Goal: Task Accomplishment & Management: Manage account settings

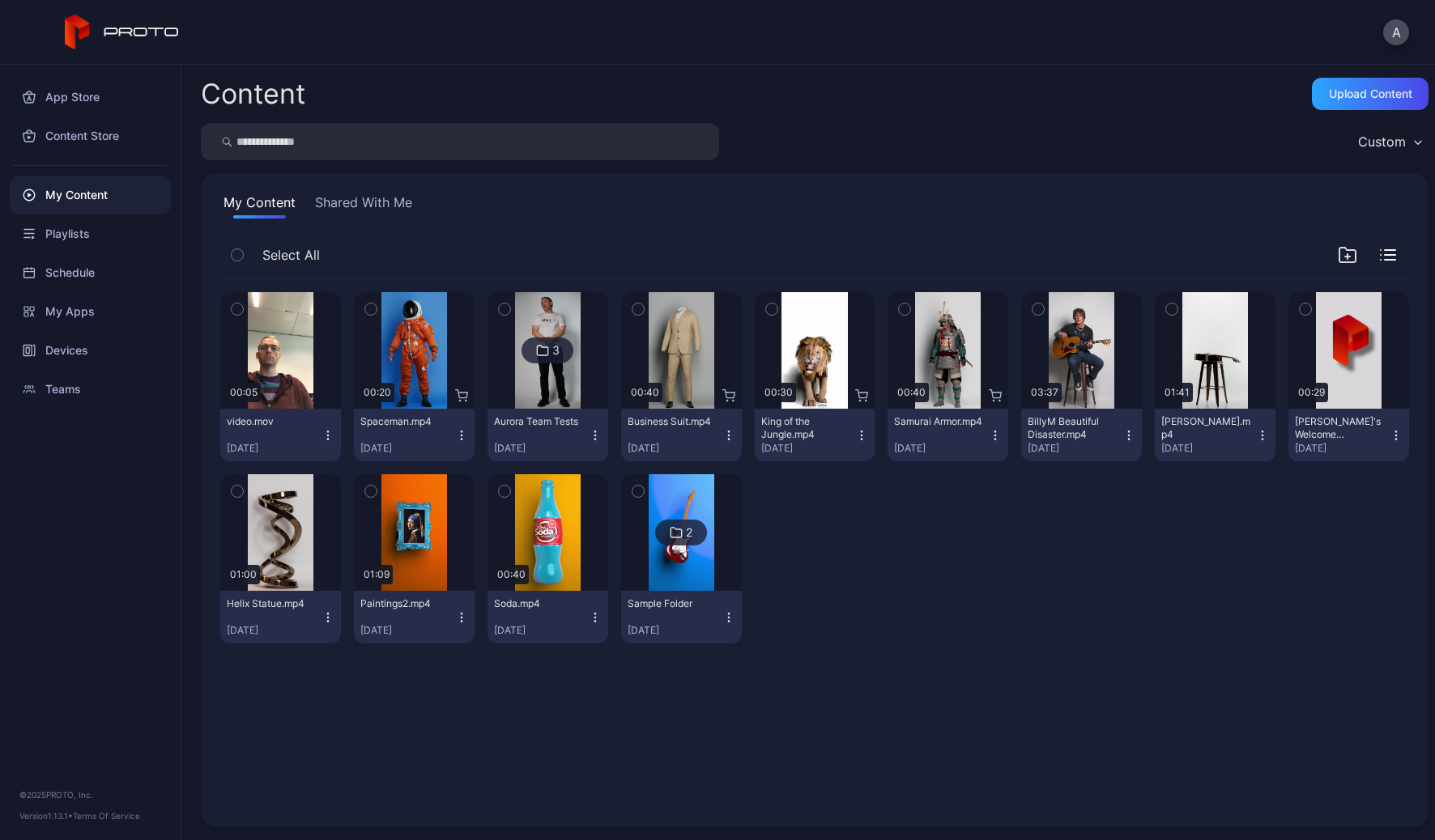
click at [327, 435] on icon "button" at bounding box center [327, 435] width 13 height 13
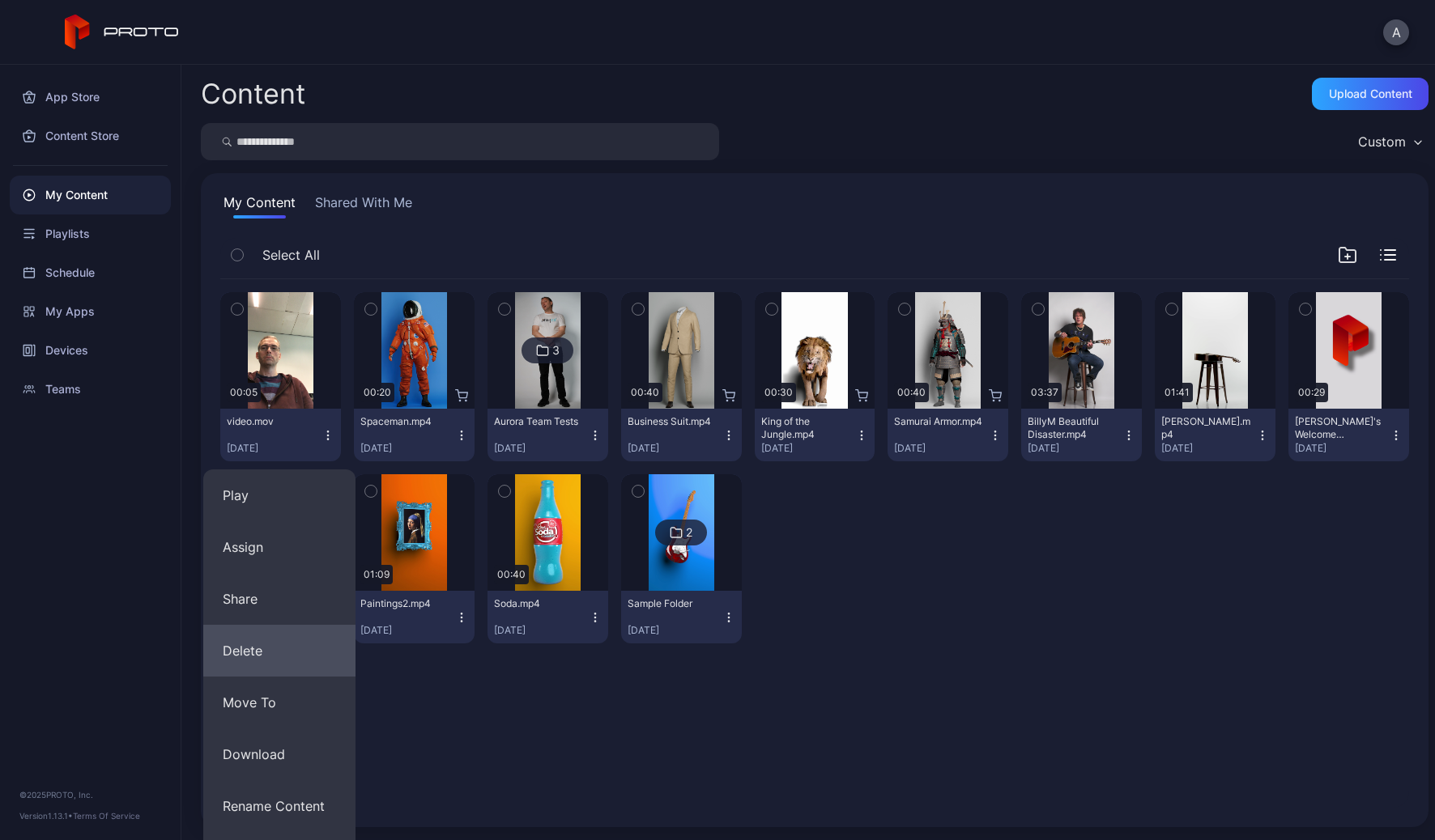
click at [265, 663] on button "Delete" at bounding box center [280, 650] width 152 height 52
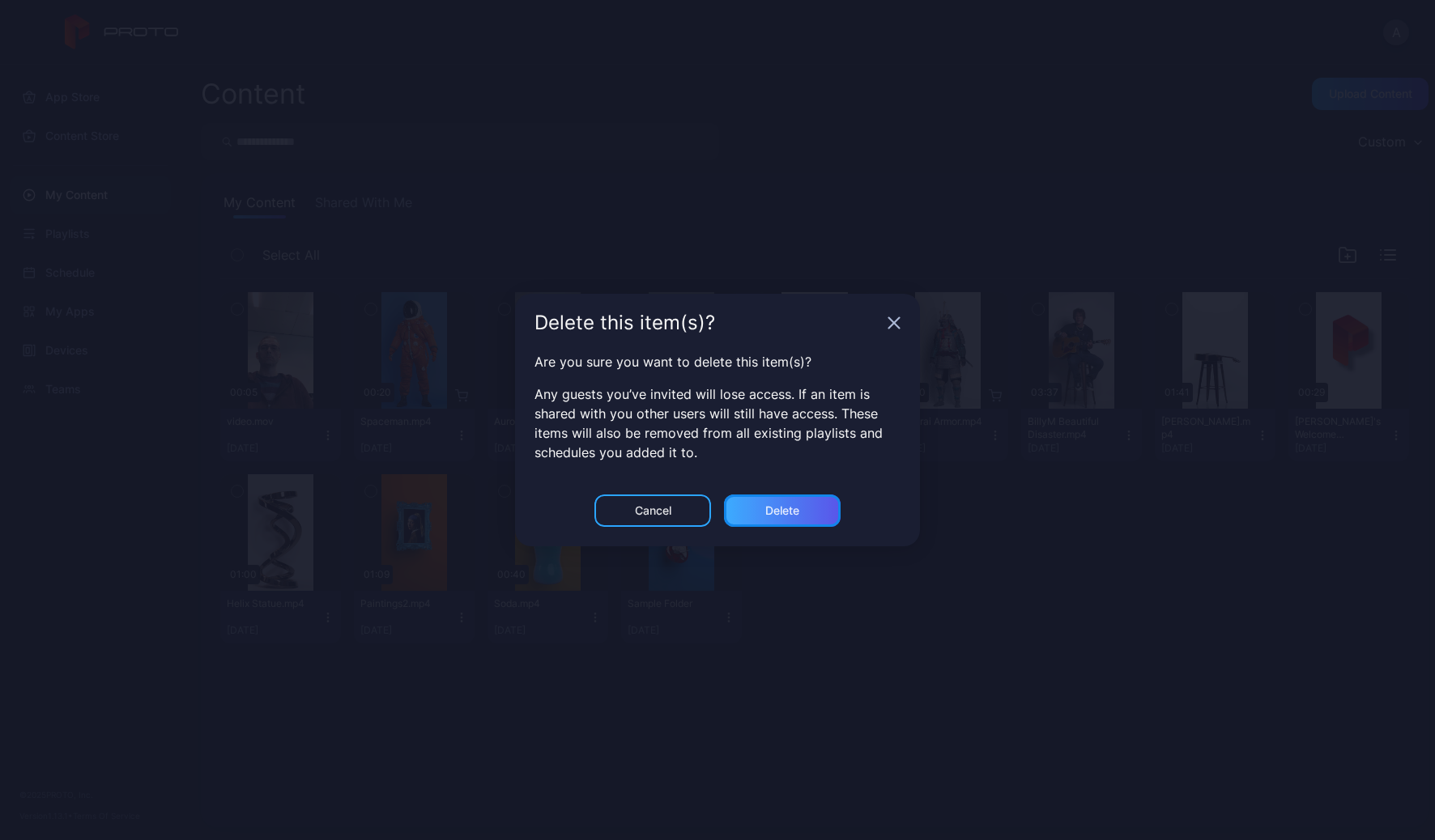
click at [773, 522] on div "Delete" at bounding box center [782, 511] width 117 height 32
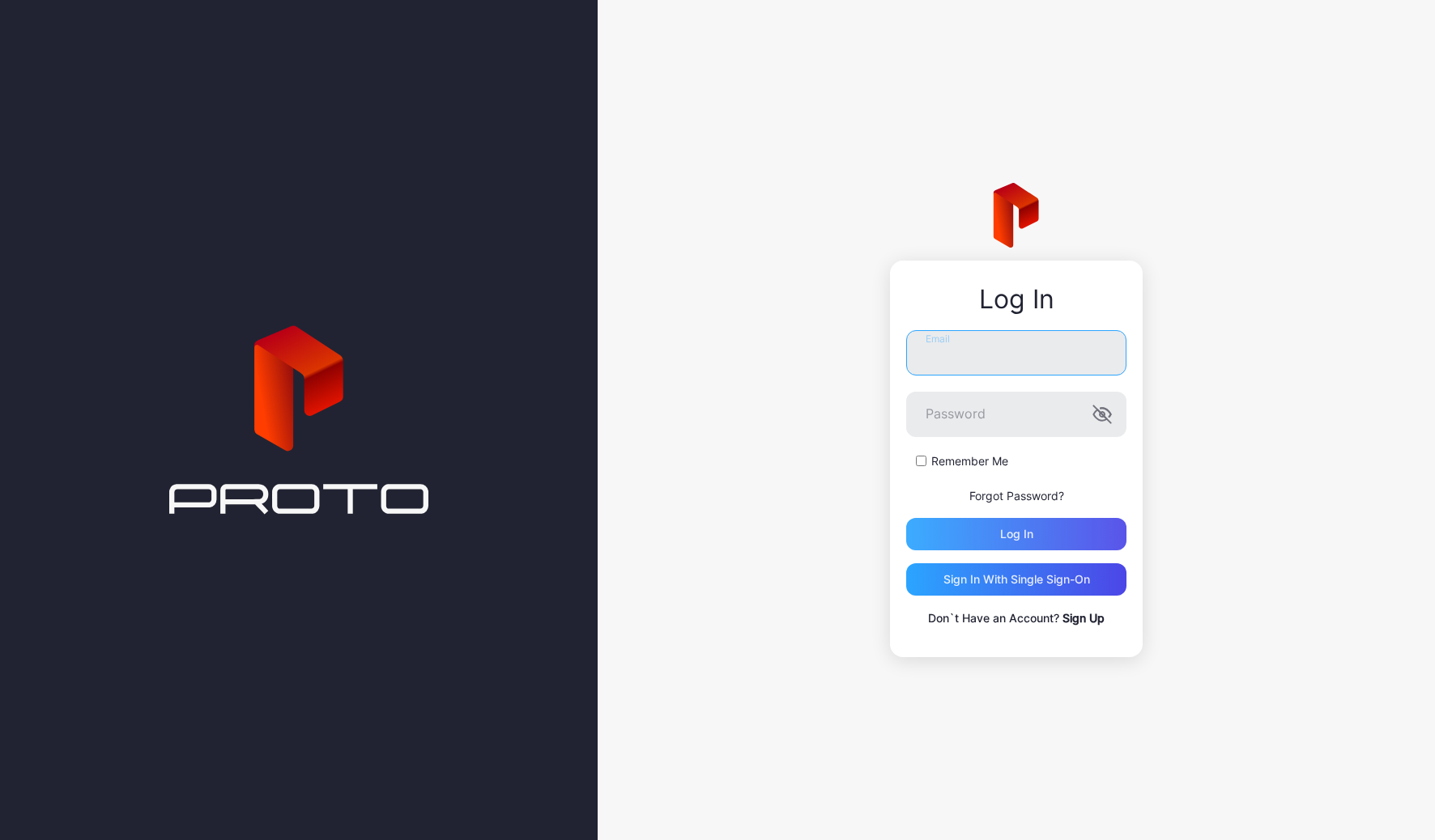
type input "**********"
click at [1049, 533] on div "Log in" at bounding box center [1017, 534] width 220 height 32
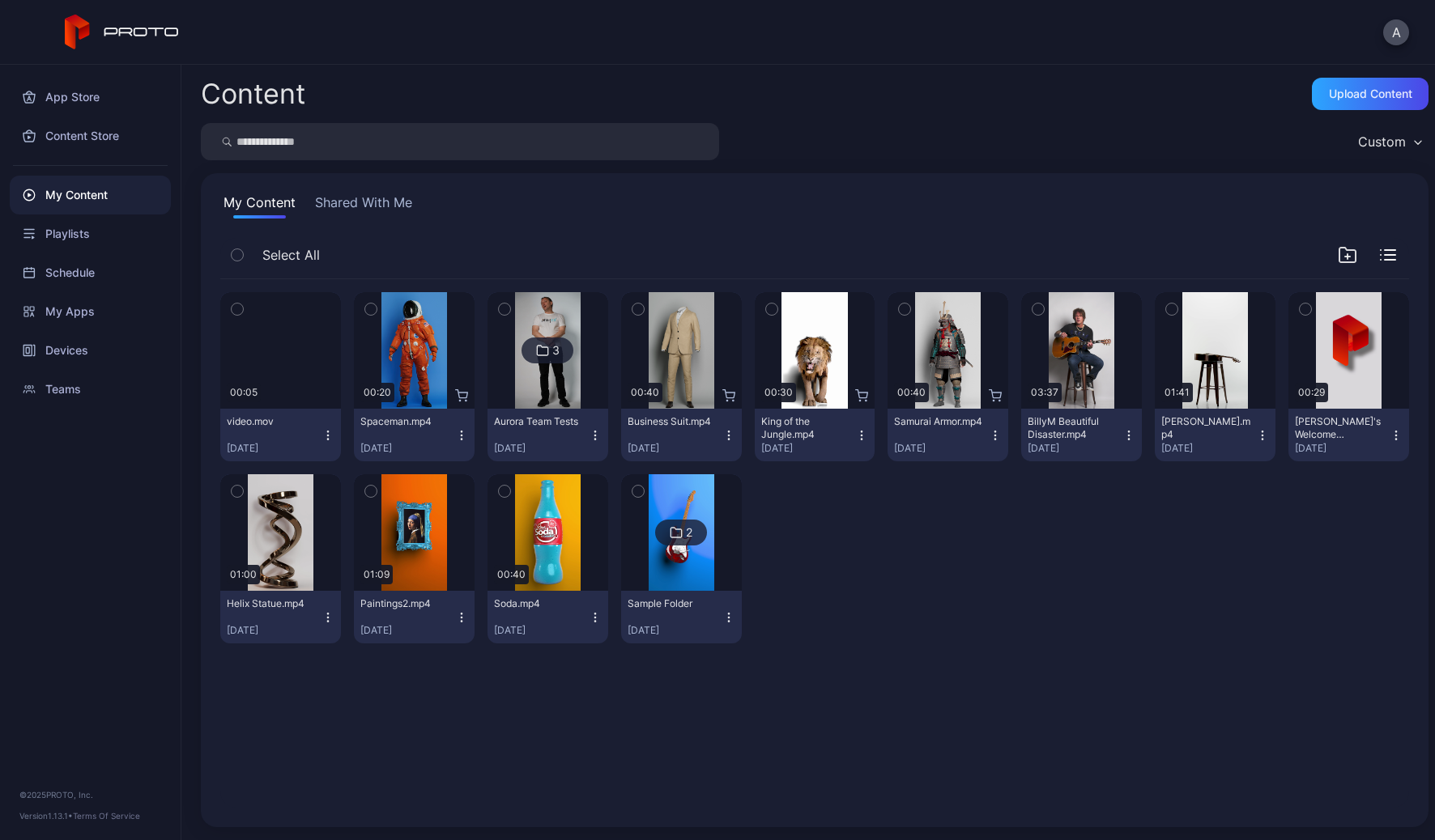
click at [330, 439] on icon "button" at bounding box center [327, 435] width 13 height 13
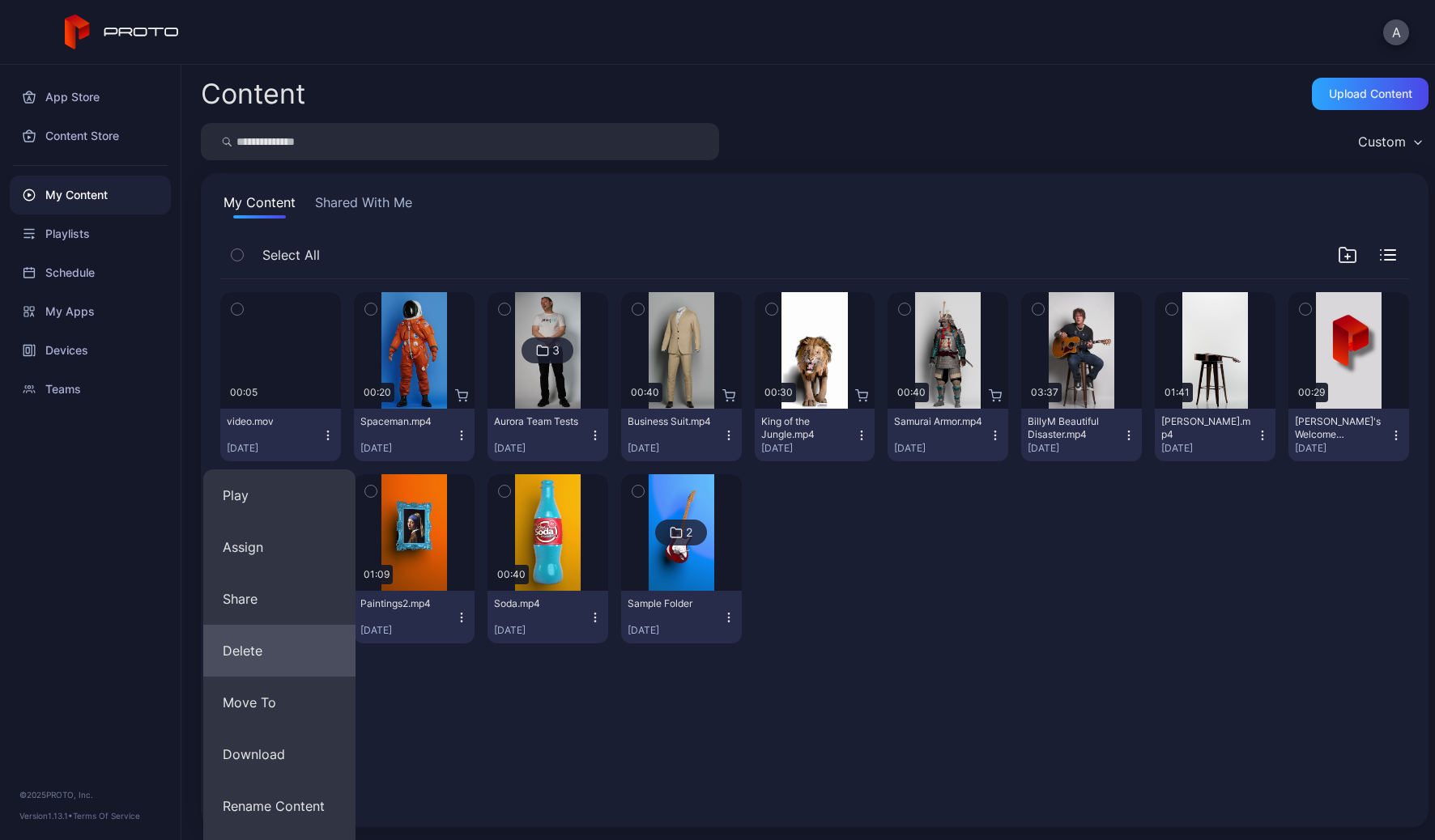
click at [256, 640] on button "Delete" at bounding box center [280, 650] width 152 height 52
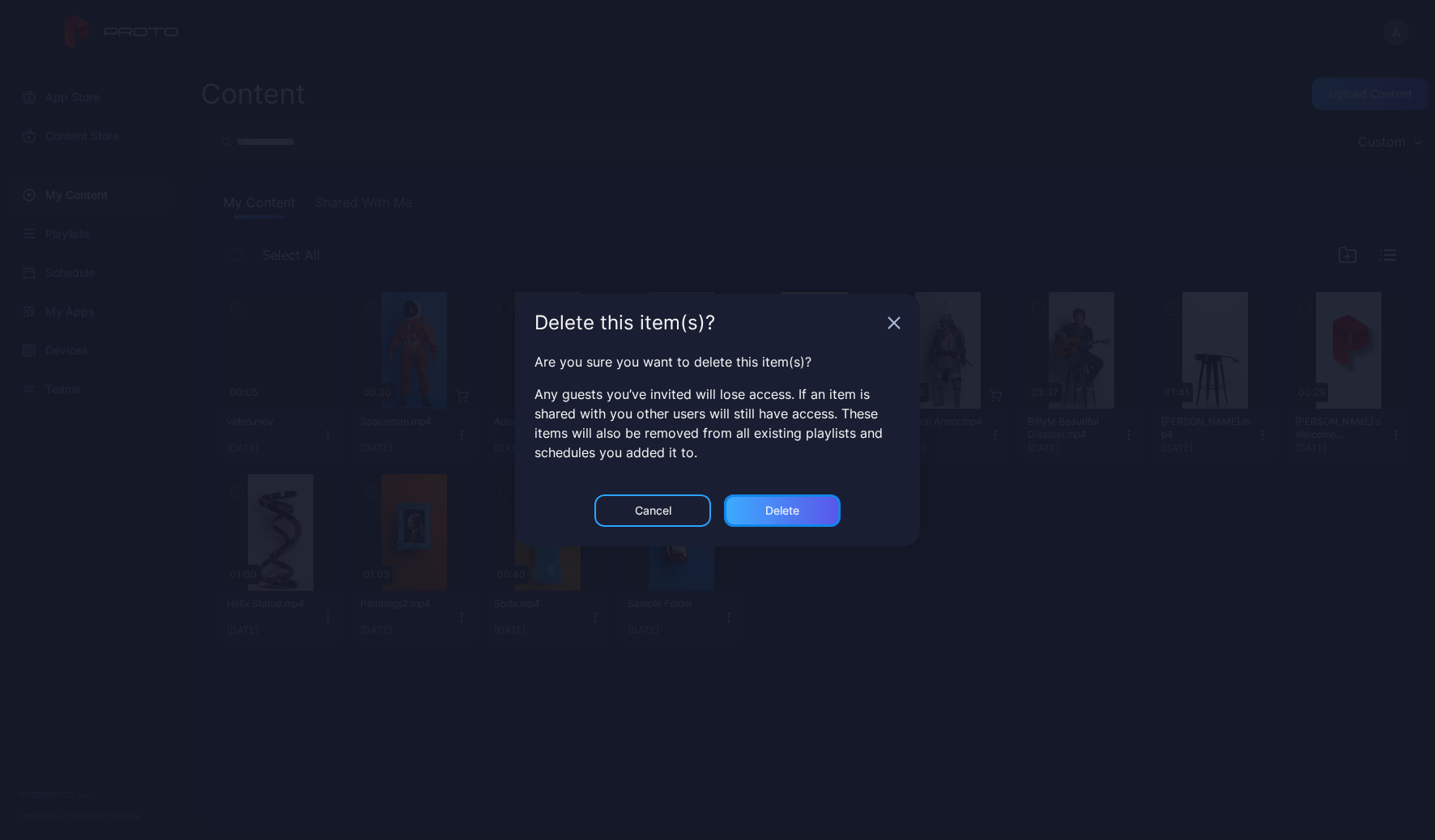
click at [797, 504] on div "Delete" at bounding box center [782, 510] width 34 height 13
